Goal: Task Accomplishment & Management: Use online tool/utility

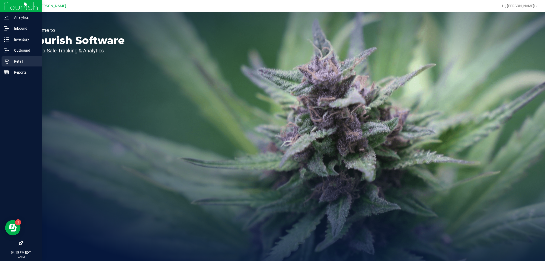
click at [9, 60] on p "Retail" at bounding box center [24, 61] width 31 height 6
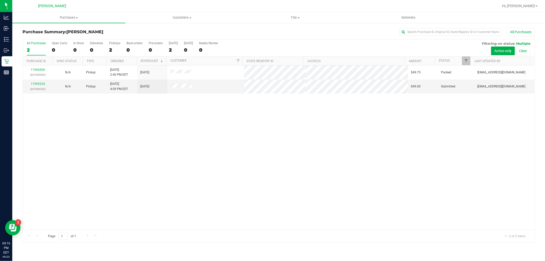
click at [153, 174] on div "11994500 (327056563) N/A Pickup [DATE] 2:40 PM EDT 9/23/2025 $49.75 Packed [EMA…" at bounding box center [279, 147] width 512 height 164
click at [38, 84] on link "11995324" at bounding box center [38, 84] width 14 height 4
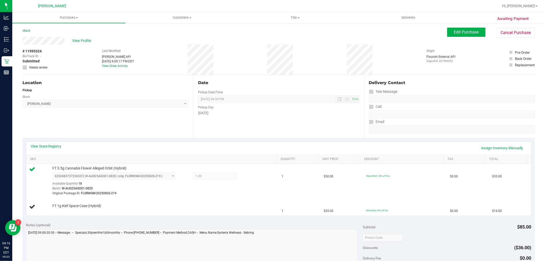
click at [22, 38] on div "Awaiting Payment Back Edit Purchase Cancel Purchase View Profile # 11995324 Bio…" at bounding box center [278, 231] width 533 height 418
click at [23, 32] on icon at bounding box center [22, 30] width 1 height 3
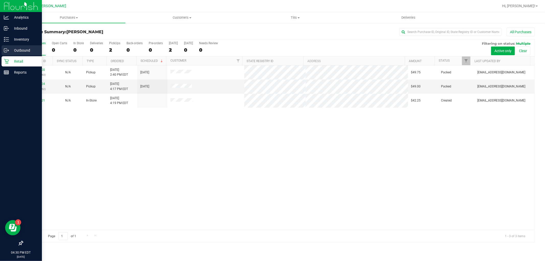
click at [23, 50] on p "Outbound" at bounding box center [24, 50] width 31 height 6
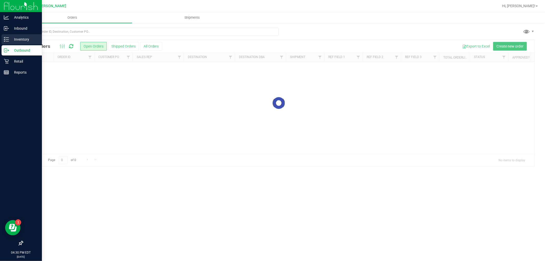
click at [3, 40] on div "Inventory" at bounding box center [22, 39] width 40 height 10
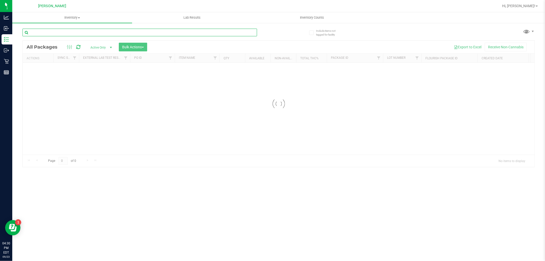
click at [61, 30] on input "text" at bounding box center [139, 33] width 235 height 8
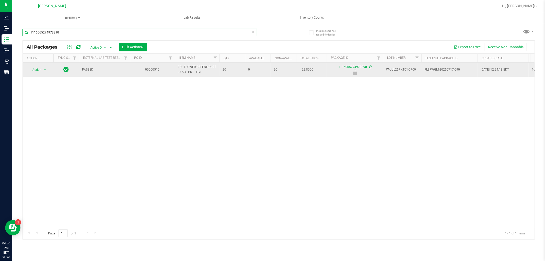
type input "1116065274973890"
click at [33, 65] on td "Action Action Edit attributes Global inventory Locate package Package audit log…" at bounding box center [38, 70] width 31 height 14
click at [33, 67] on span "Action" at bounding box center [35, 69] width 14 height 7
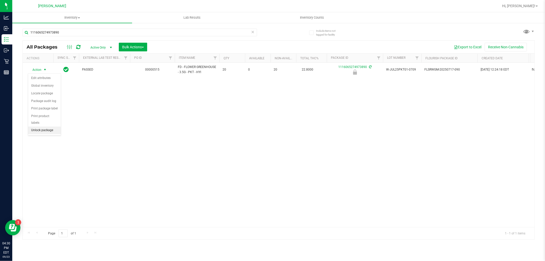
click at [53, 132] on li "Unlock package" at bounding box center [44, 131] width 33 height 8
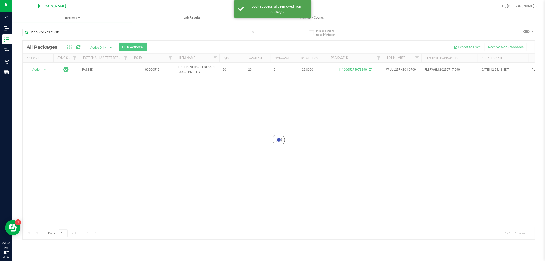
click at [36, 72] on div at bounding box center [279, 140] width 512 height 199
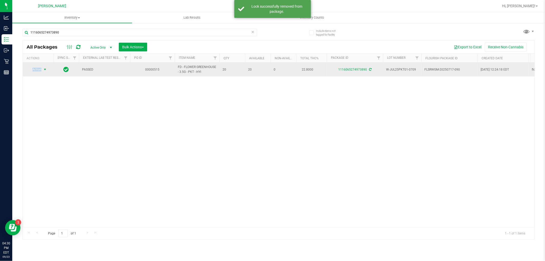
click at [36, 71] on span "Action" at bounding box center [35, 69] width 14 height 7
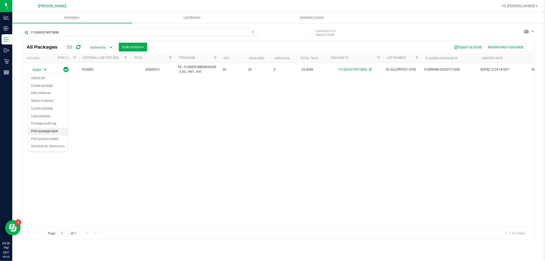
click at [58, 133] on li "Print package label" at bounding box center [48, 132] width 40 height 8
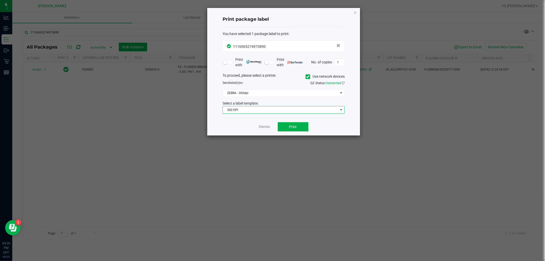
click at [268, 109] on span "300 DPI" at bounding box center [280, 109] width 115 height 7
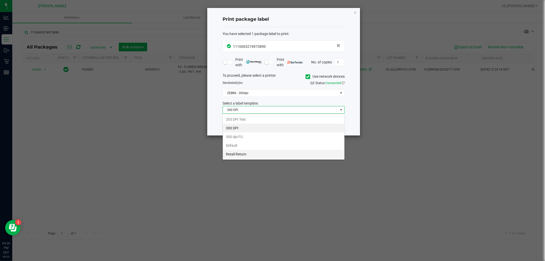
scroll to position [8, 122]
click at [259, 157] on li "Retail Return" at bounding box center [284, 154] width 122 height 9
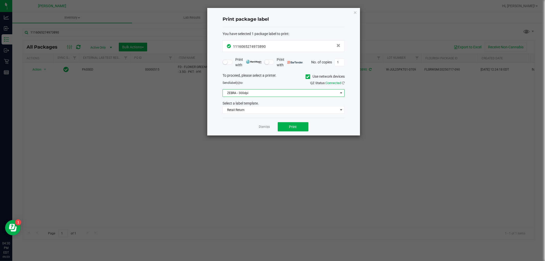
click at [242, 93] on span "ZEBRA - 300dpi" at bounding box center [280, 92] width 115 height 7
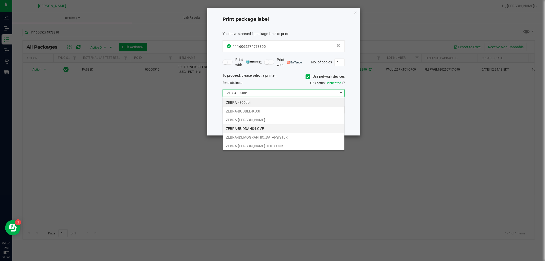
click at [268, 130] on li "ZEBRA-BUDDAHS-LOVE" at bounding box center [284, 128] width 122 height 9
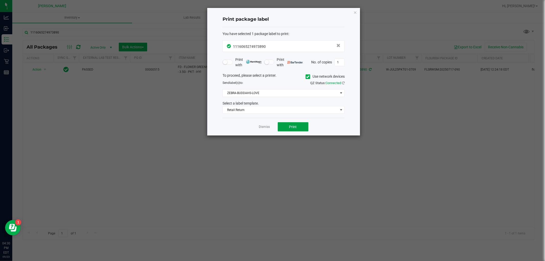
click at [287, 123] on button "Print" at bounding box center [293, 126] width 31 height 9
drag, startPoint x: 260, startPoint y: 126, endPoint x: 241, endPoint y: 100, distance: 32.8
click at [260, 126] on link "Dismiss" at bounding box center [264, 127] width 11 height 4
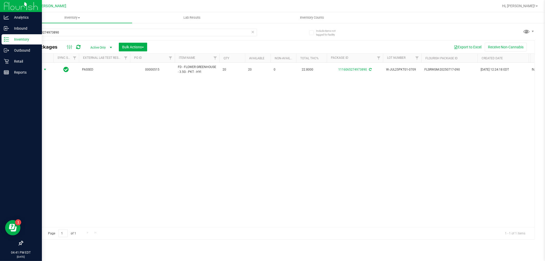
click at [7, 41] on icon at bounding box center [6, 39] width 5 height 5
